Goal: Feedback & Contribution: Leave review/rating

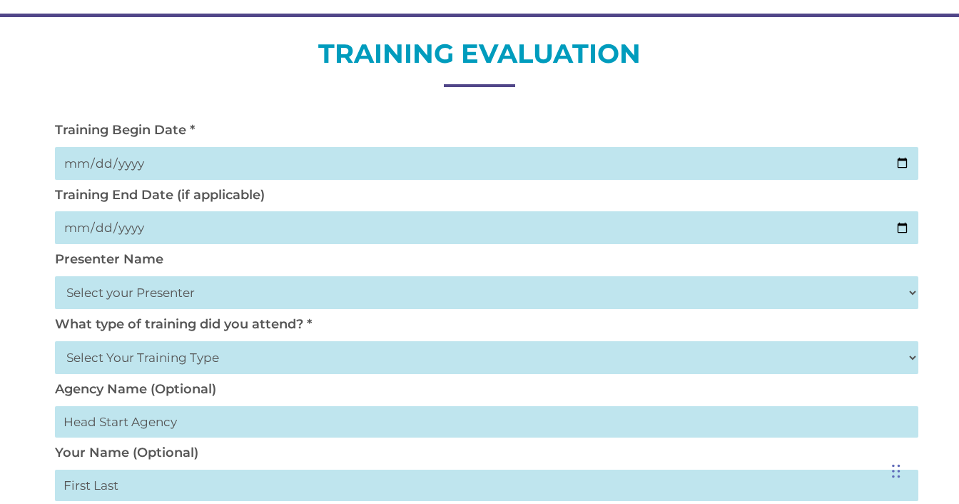
scroll to position [199, 0]
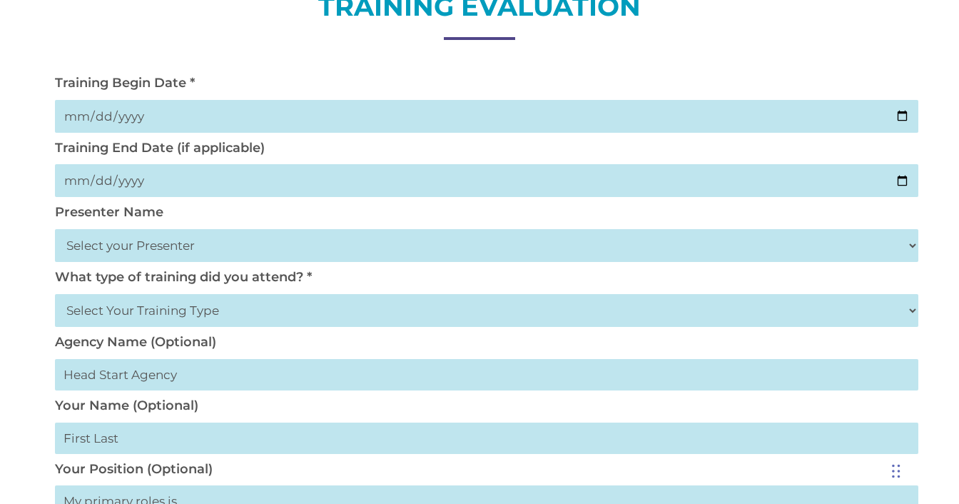
click at [131, 238] on select "Select your Presenter [PERSON_NAME] [PERSON_NAME] [PERSON_NAME] [PERSON_NAME] […" at bounding box center [487, 245] width 864 height 33
click at [907, 246] on select "Select your Presenter [PERSON_NAME] [PERSON_NAME] [PERSON_NAME] [PERSON_NAME] […" at bounding box center [487, 245] width 864 height 33
click at [146, 315] on select "Select Your Training Type On-site (at your agency) Virtual Visit Live Group Web…" at bounding box center [487, 310] width 864 height 33
click at [914, 304] on select "Select Your Training Type On-site (at your agency) Virtual Visit Live Group Web…" at bounding box center [487, 310] width 864 height 33
click at [24, 458] on div "TRAINING EVALUATION Training Begin Date * Training End Date (if applicable) Pre…" at bounding box center [479, 513] width 959 height 1087
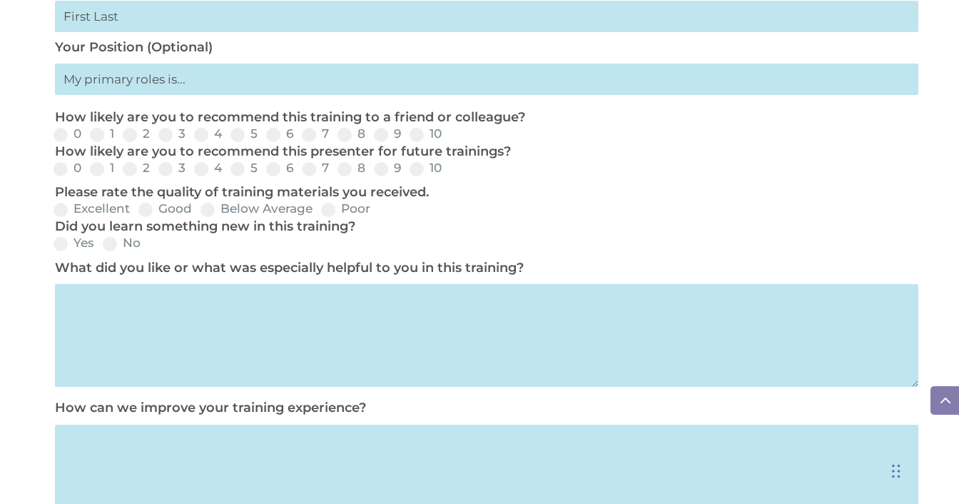
scroll to position [627, 0]
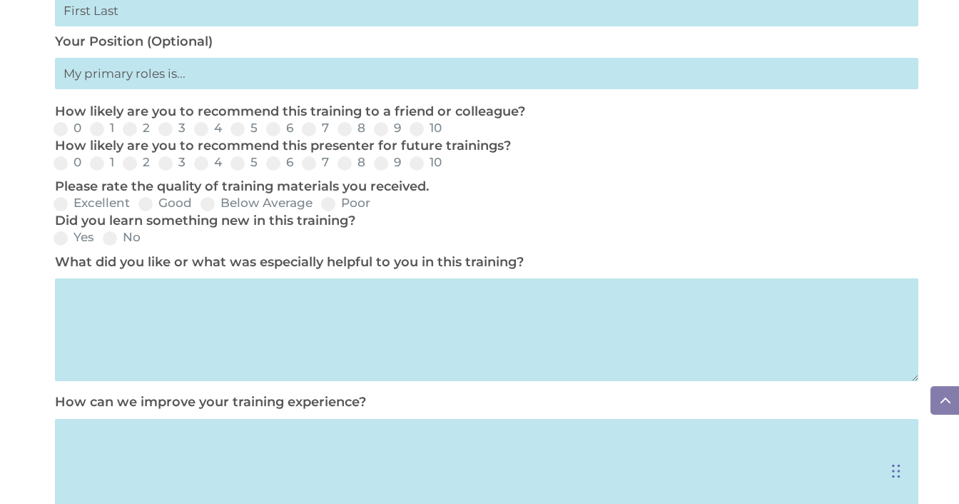
drag, startPoint x: 529, startPoint y: 111, endPoint x: 57, endPoint y: 101, distance: 472.0
click at [57, 101] on form "Training Begin Date * Training End Date (if applicable) Presenter Name Select y…" at bounding box center [480, 106] width 864 height 919
copy p "How likely are you to recommend this training to a friend or colleague?"
drag, startPoint x: 511, startPoint y: 150, endPoint x: 54, endPoint y: 151, distance: 457.6
click at [54, 151] on div "How likely are you to recommend this presenter for future trainings? 0 1 2 3 4 …" at bounding box center [480, 155] width 864 height 34
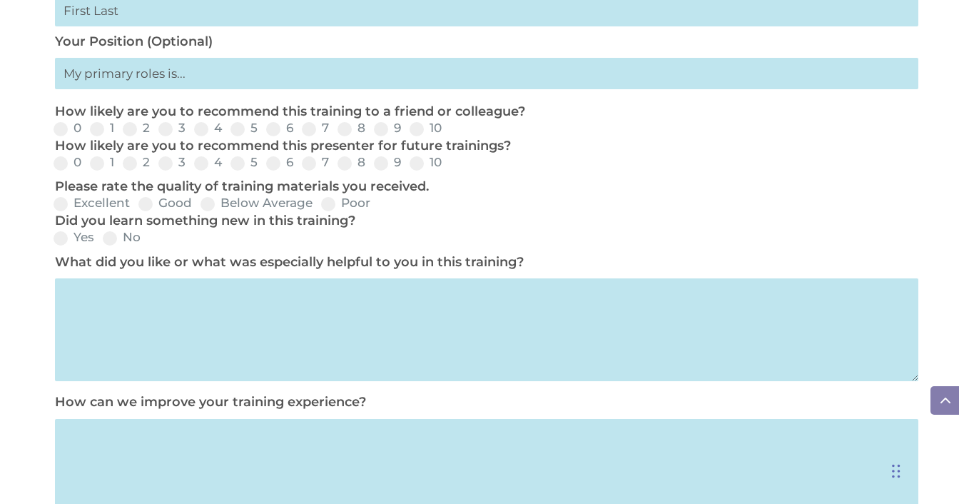
copy p "How likely are you to recommend this presenter for future trainings?"
